Goal: Find specific page/section: Find specific page/section

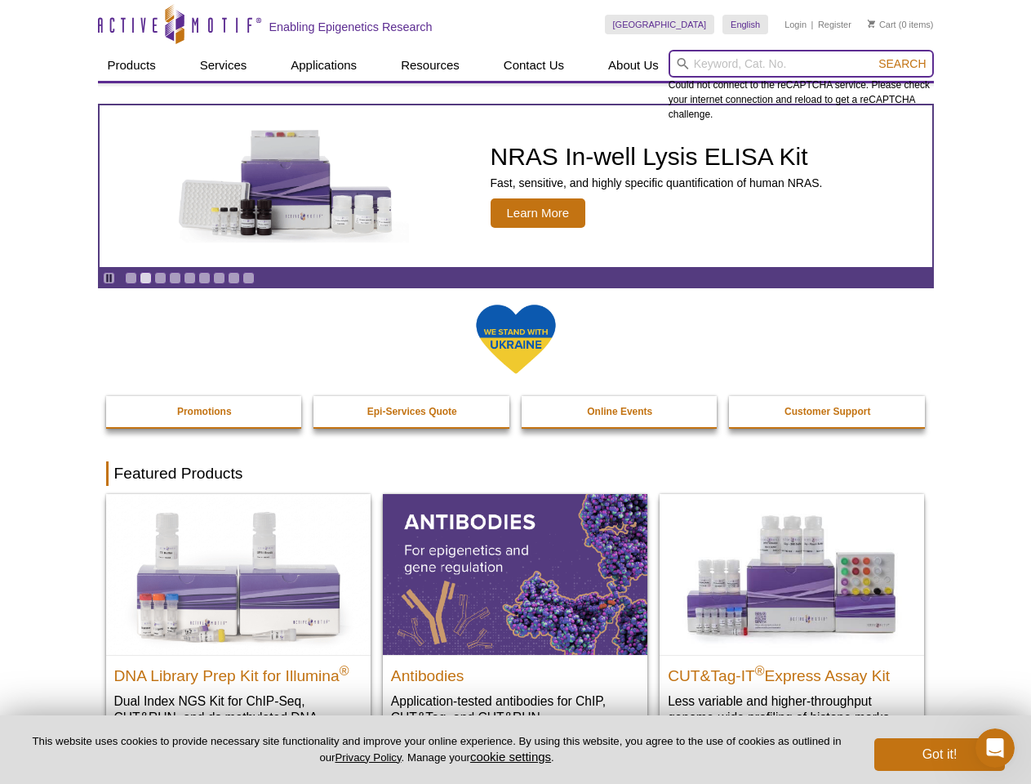
click at [801, 64] on input "search" at bounding box center [801, 64] width 265 height 28
click at [902, 64] on span "Search" at bounding box center [901, 63] width 47 height 13
click at [109, 278] on icon "Pause" at bounding box center [109, 278] width 11 height 11
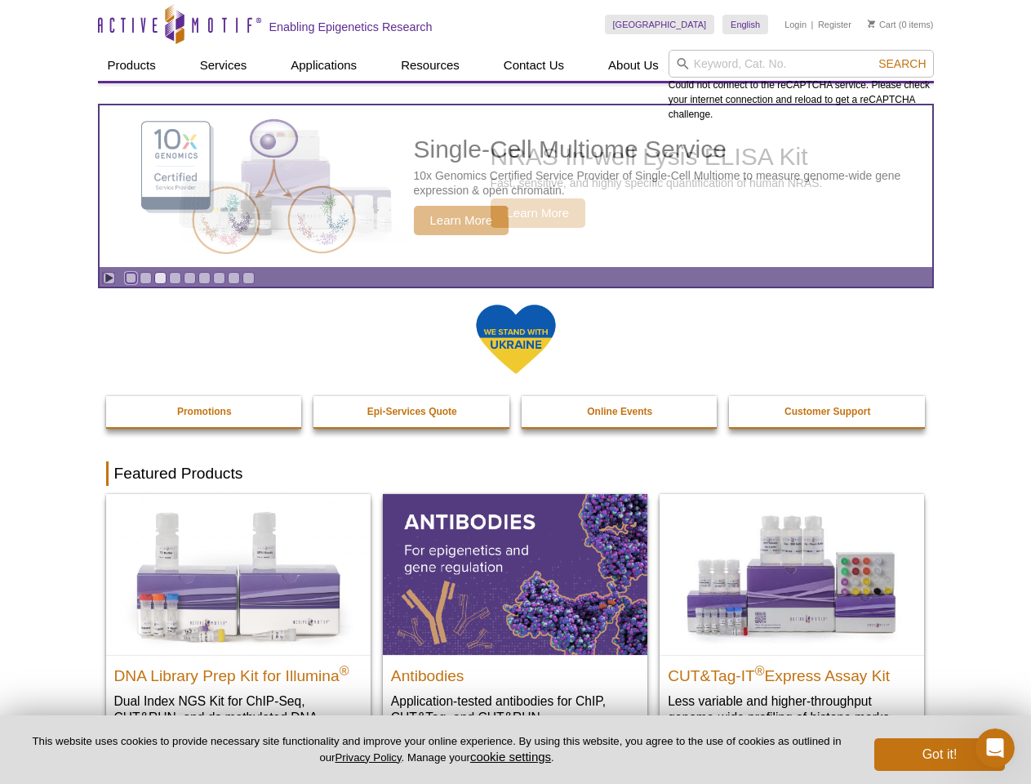
click at [131, 278] on link "Go to slide 1" at bounding box center [131, 278] width 12 height 12
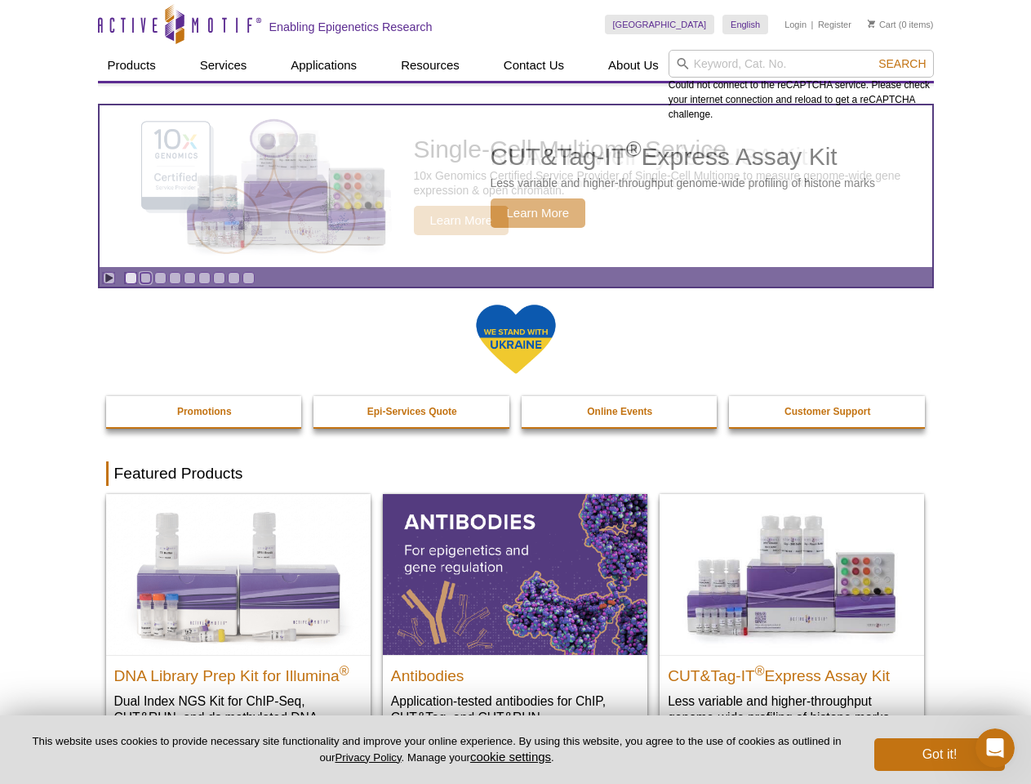
click at [145, 278] on link "Go to slide 2" at bounding box center [146, 278] width 12 height 12
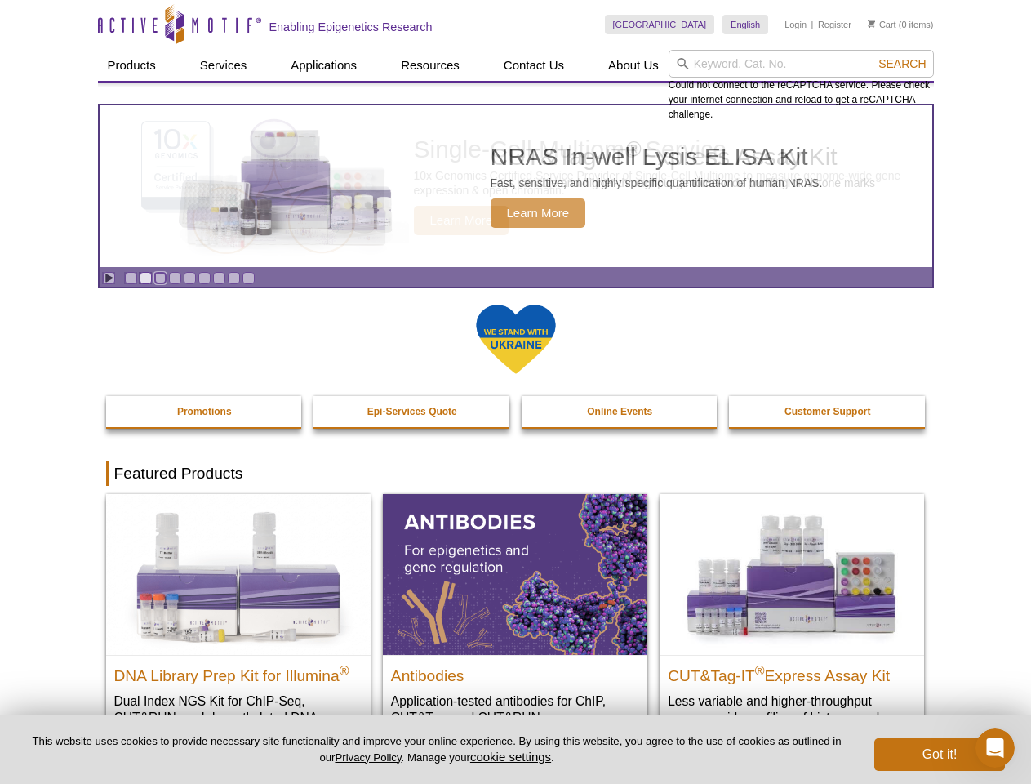
click at [160, 278] on link "Go to slide 3" at bounding box center [160, 278] width 12 height 12
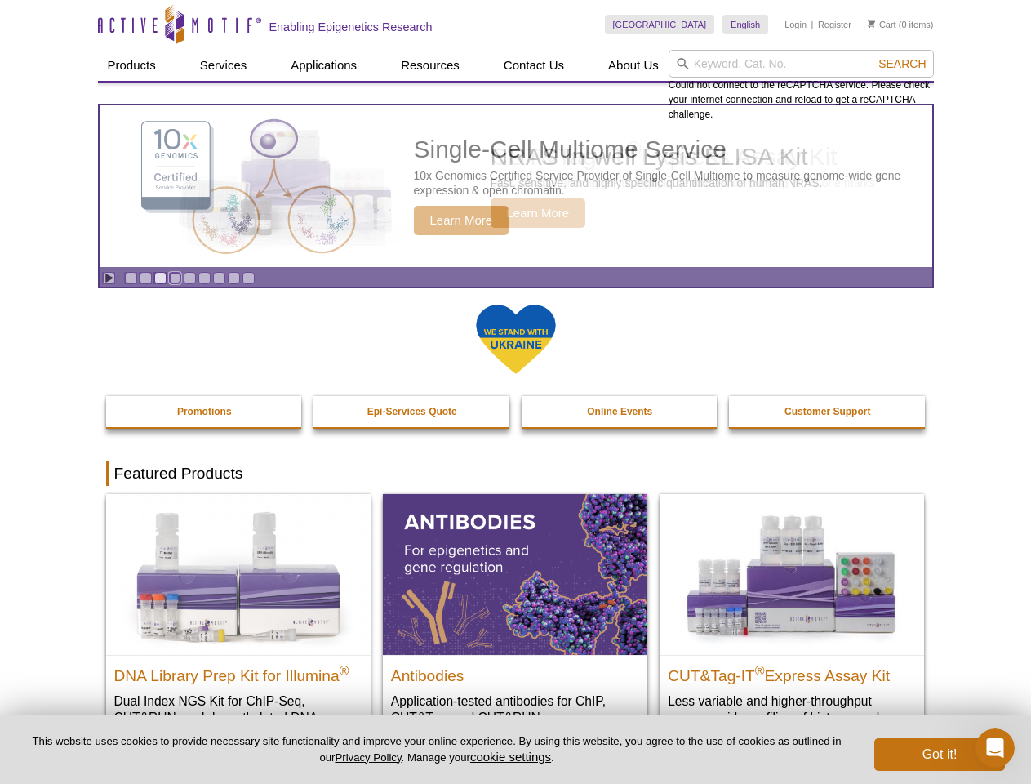
click at [175, 278] on link "Go to slide 4" at bounding box center [175, 278] width 12 height 12
click at [189, 278] on link "Go to slide 5" at bounding box center [190, 278] width 12 height 12
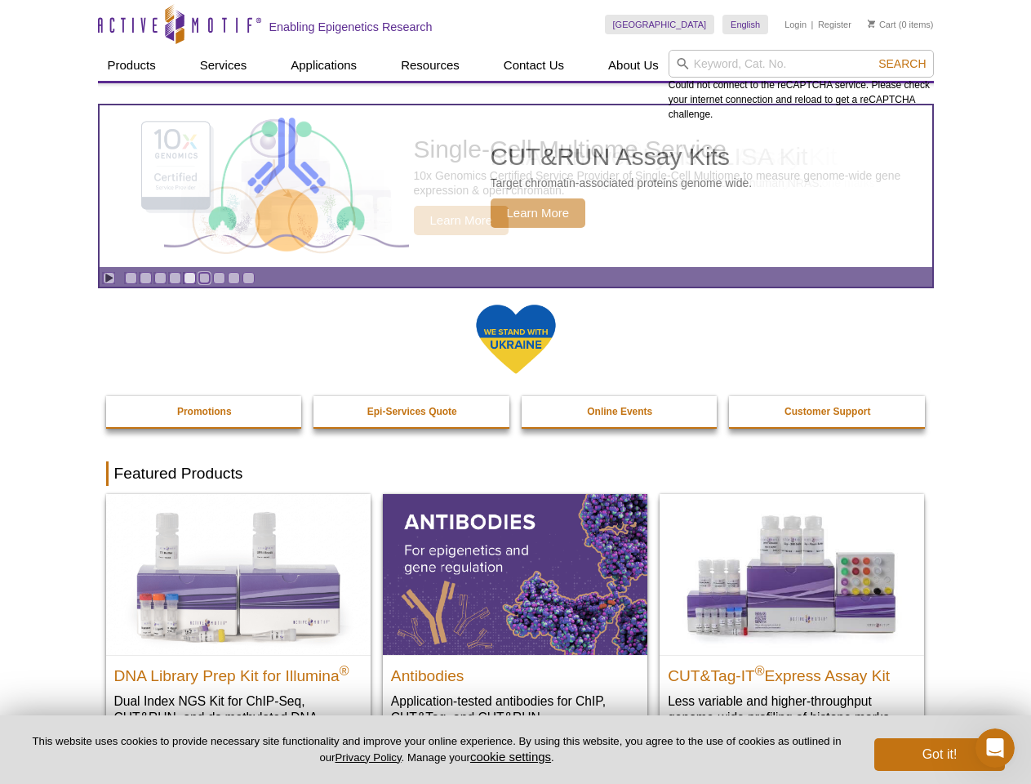
click at [204, 278] on link "Go to slide 6" at bounding box center [204, 278] width 12 height 12
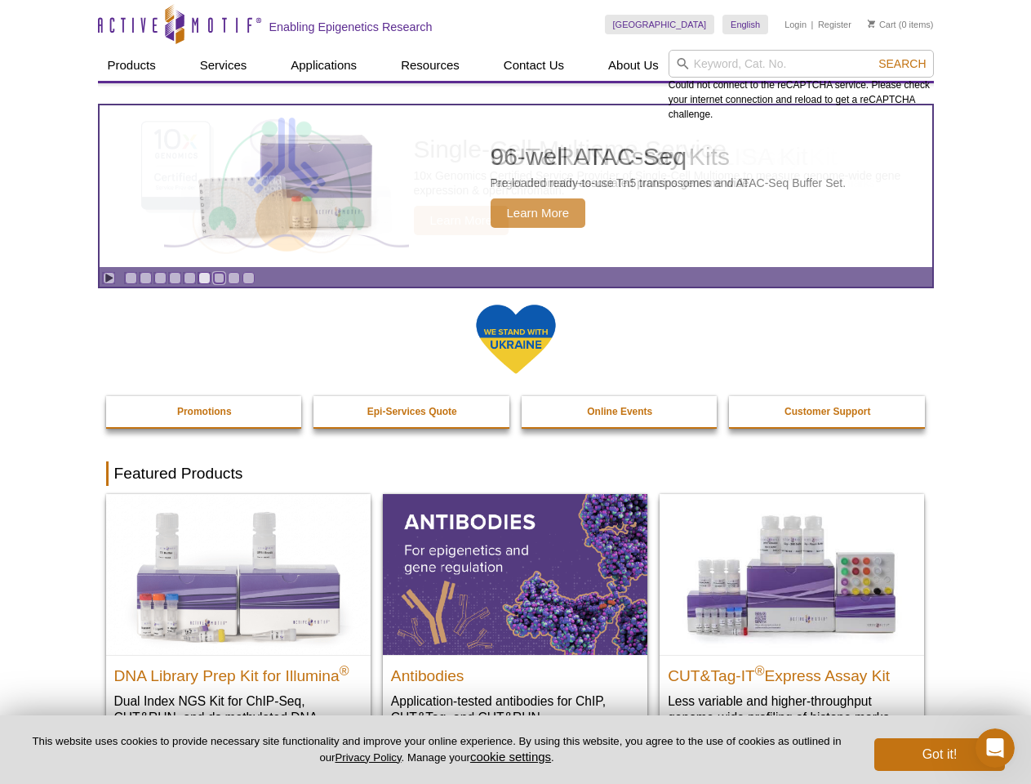
click at [219, 278] on link "Go to slide 7" at bounding box center [219, 278] width 12 height 12
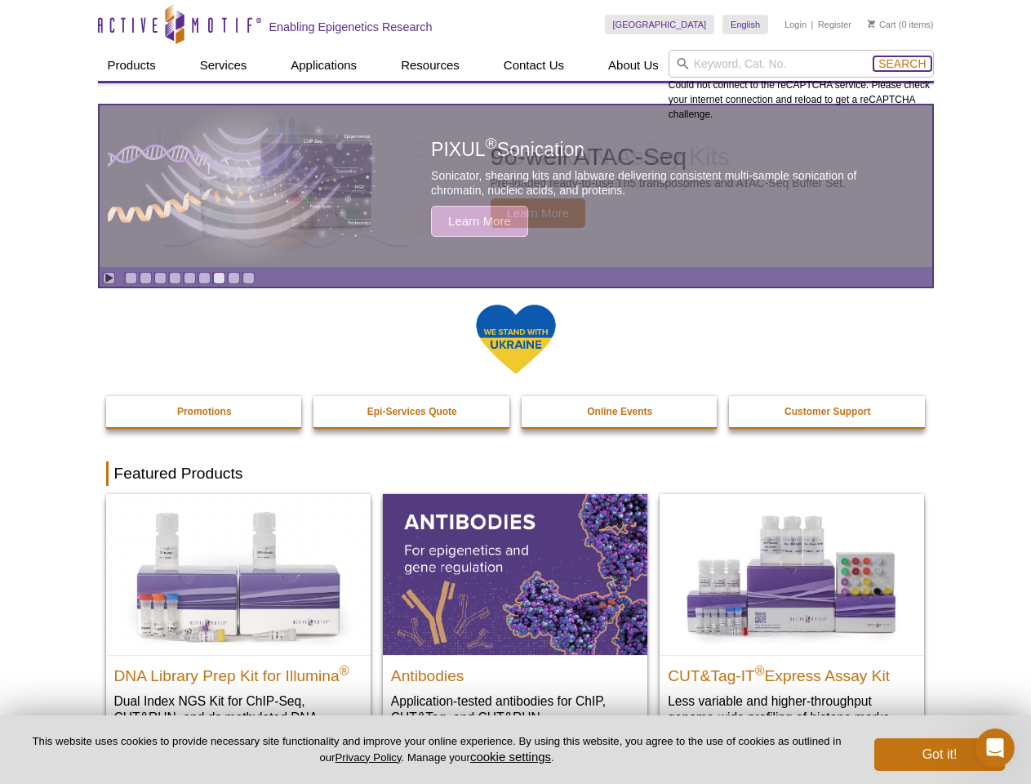
click at [902, 64] on span "Search" at bounding box center [901, 63] width 47 height 13
